Goal: Navigation & Orientation: Find specific page/section

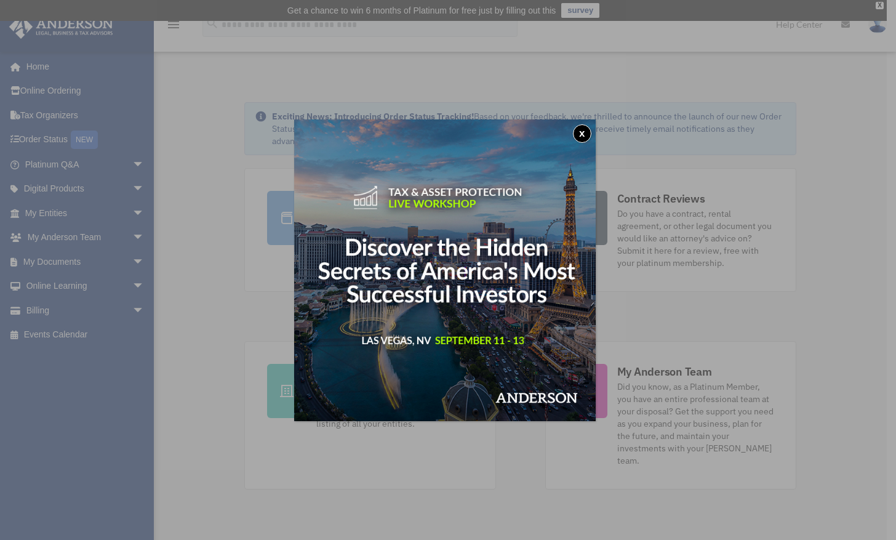
click at [586, 131] on button "x" at bounding box center [582, 133] width 18 height 18
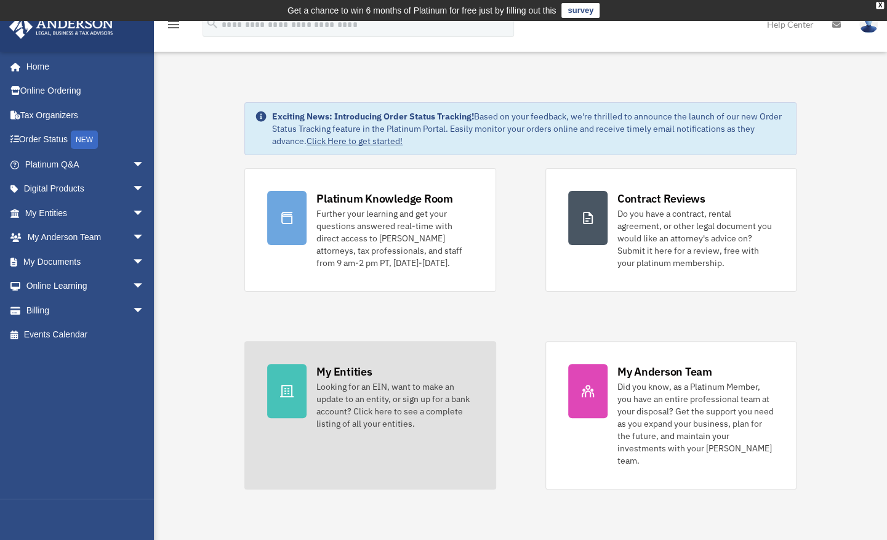
click at [350, 368] on div "My Entities" at bounding box center [343, 371] width 55 height 15
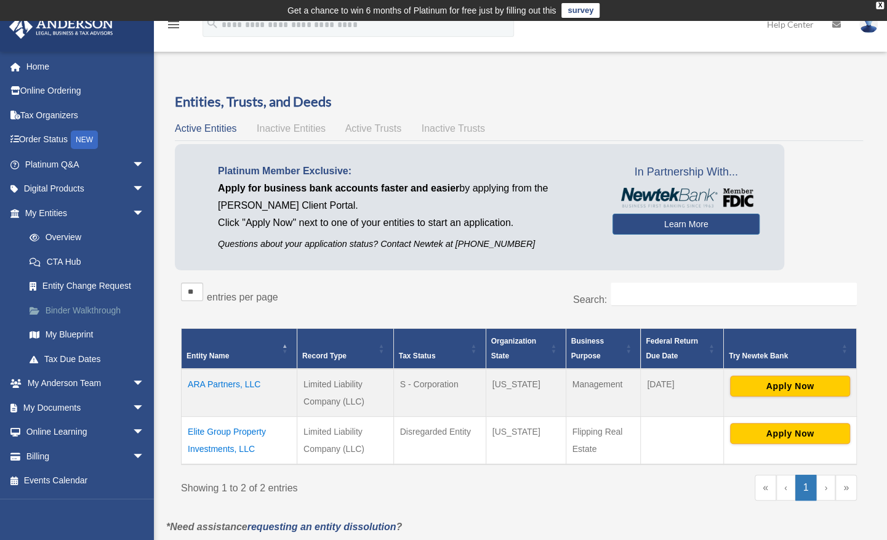
click at [116, 309] on link "Binder Walkthrough" at bounding box center [90, 310] width 146 height 25
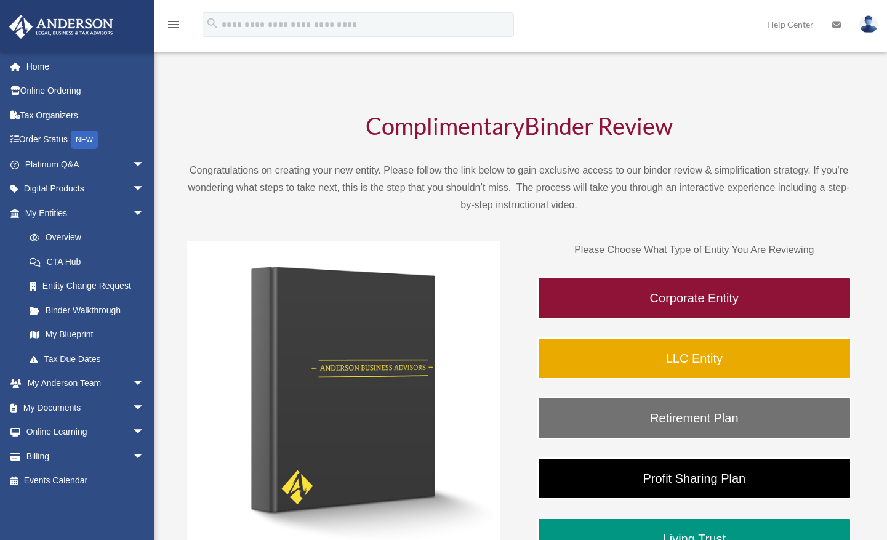
click at [206, 385] on img at bounding box center [344, 398] width 314 height 314
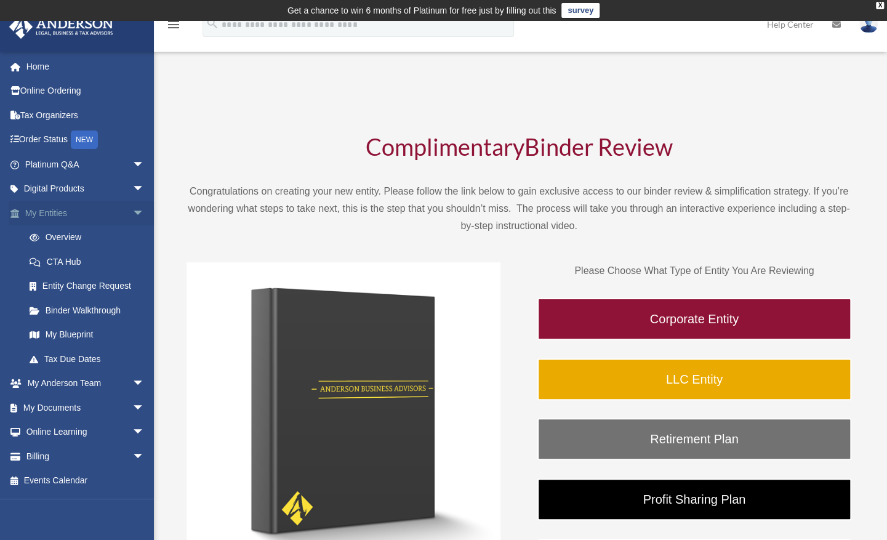
click at [132, 212] on span "arrow_drop_down" at bounding box center [144, 213] width 25 height 25
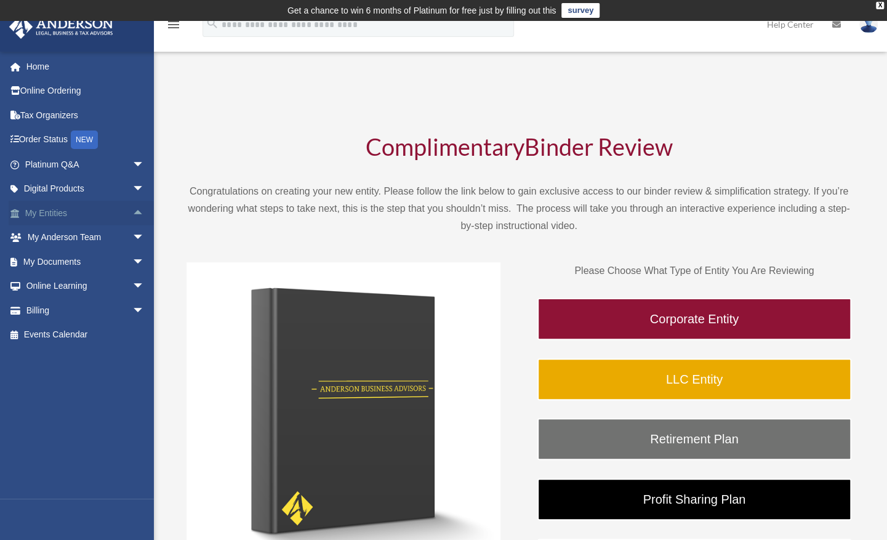
click at [132, 212] on span "arrow_drop_up" at bounding box center [144, 213] width 25 height 25
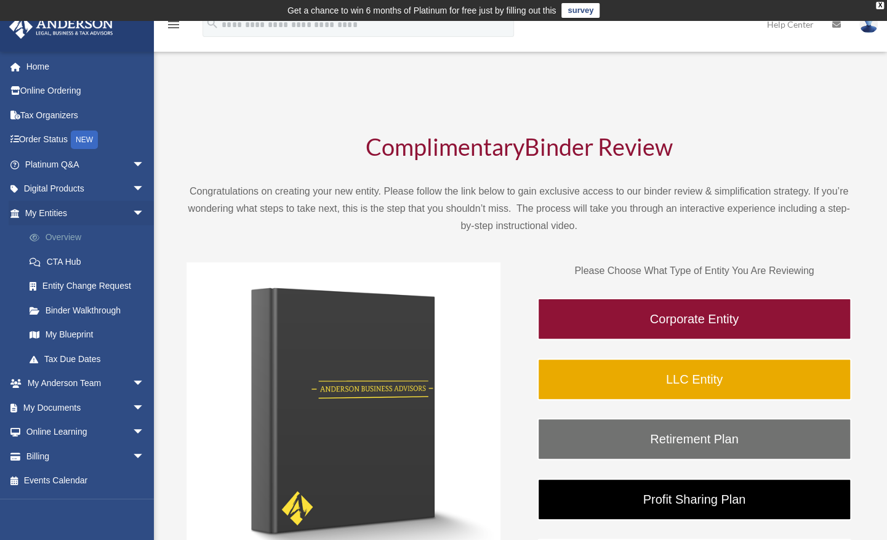
click at [87, 230] on link "Overview" at bounding box center [90, 237] width 146 height 25
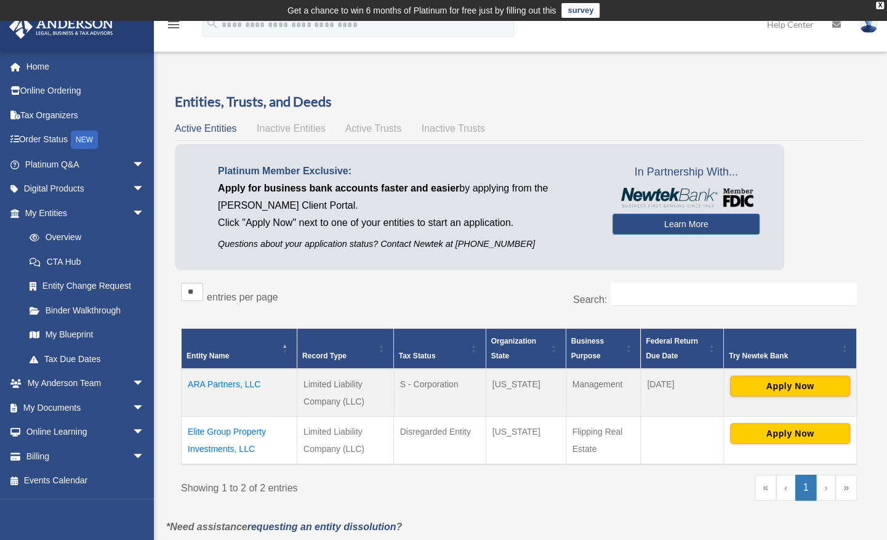
click at [247, 384] on td "ARA Partners, LLC" at bounding box center [240, 393] width 116 height 48
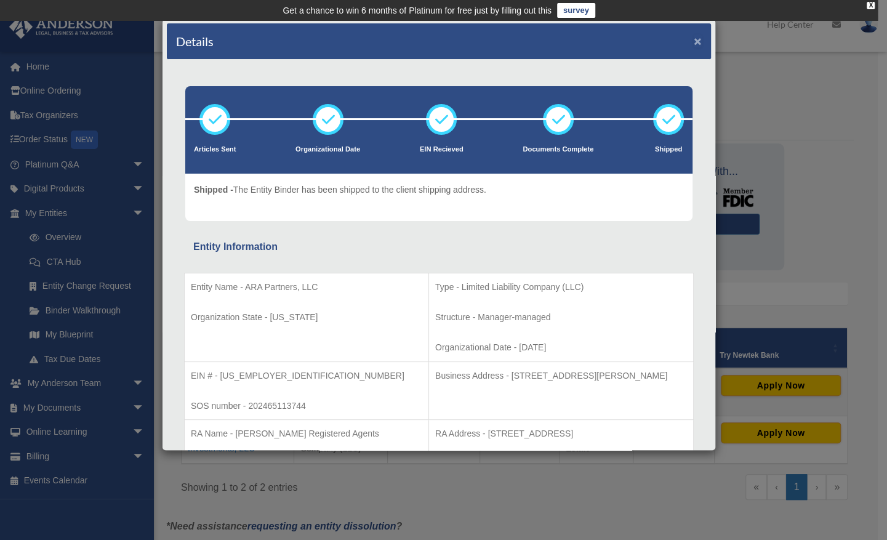
click at [694, 39] on button "×" at bounding box center [698, 40] width 8 height 13
